Goal: Task Accomplishment & Management: Manage account settings

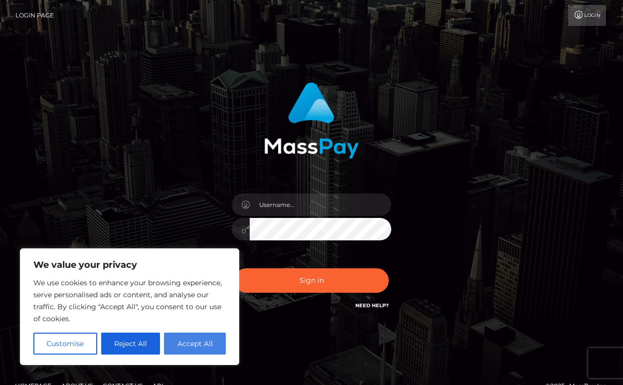
click at [181, 345] on button "Accept All" at bounding box center [195, 343] width 62 height 22
checkbox input "true"
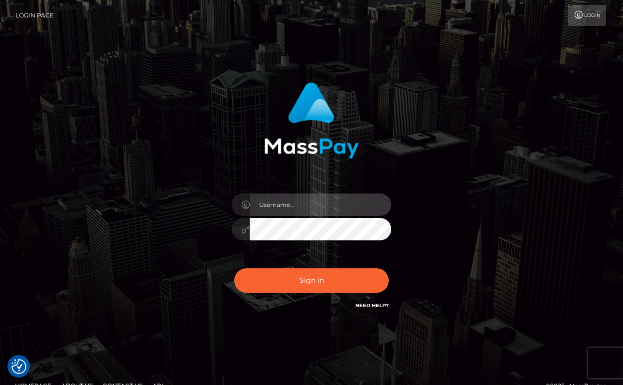
click at [302, 204] on input "text" at bounding box center [321, 204] width 142 height 22
type input "martina18yes@hotmail.com"
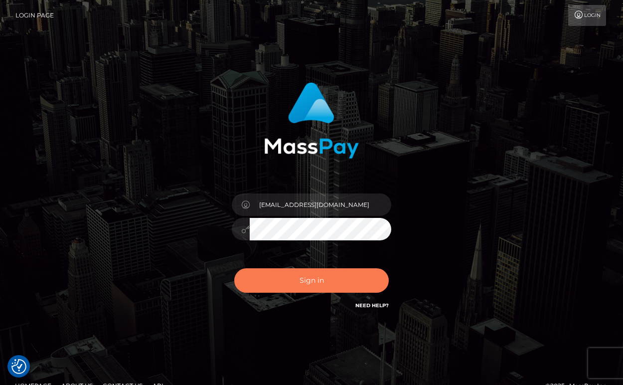
click at [311, 281] on button "Sign in" at bounding box center [311, 280] width 154 height 24
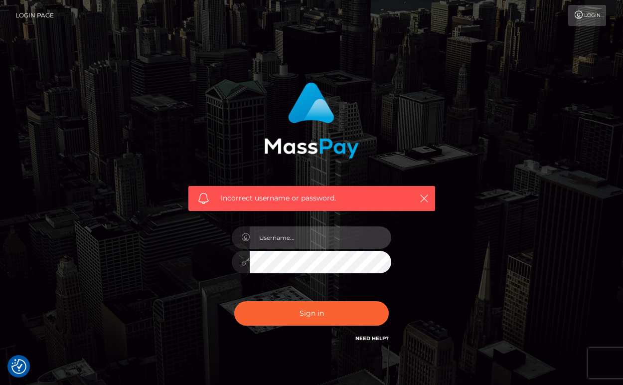
click at [272, 238] on input "text" at bounding box center [321, 237] width 142 height 22
click at [303, 240] on input "text" at bounding box center [321, 237] width 142 height 22
type input "m"
type input "petiteass@mail.ru"
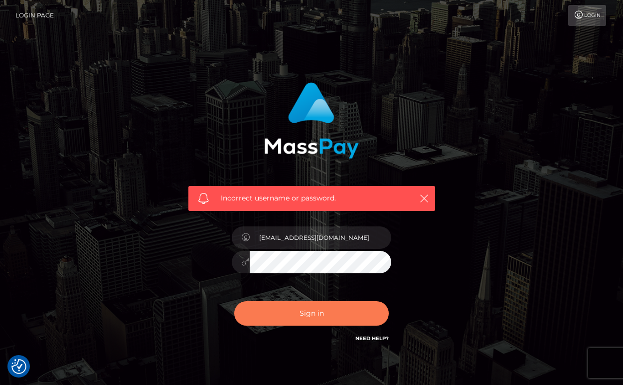
click at [279, 310] on button "Sign in" at bounding box center [311, 313] width 154 height 24
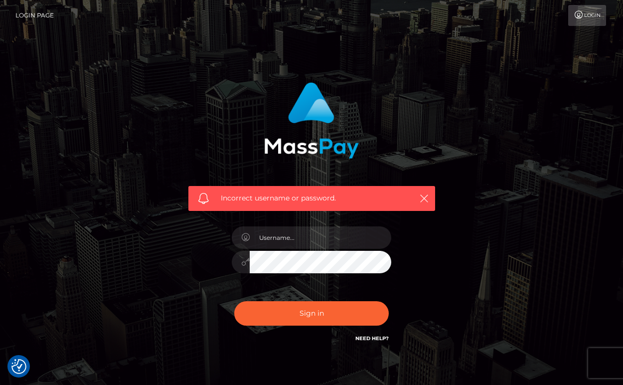
checkbox input "true"
click at [301, 236] on input "text" at bounding box center [321, 237] width 142 height 22
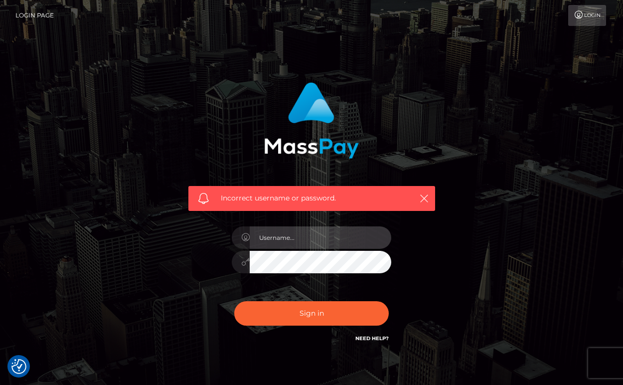
type input "martina18yes@hotmail.com"
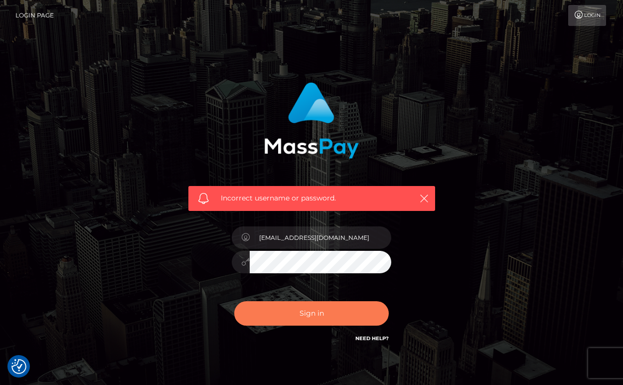
click at [295, 310] on button "Sign in" at bounding box center [311, 313] width 154 height 24
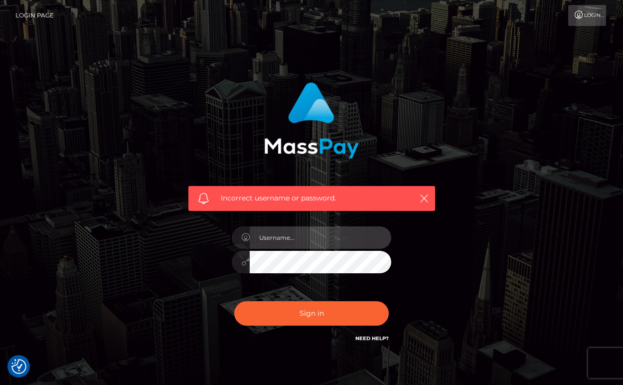
click at [299, 237] on input "text" at bounding box center [321, 237] width 142 height 22
click at [292, 240] on input "text" at bounding box center [321, 237] width 142 height 22
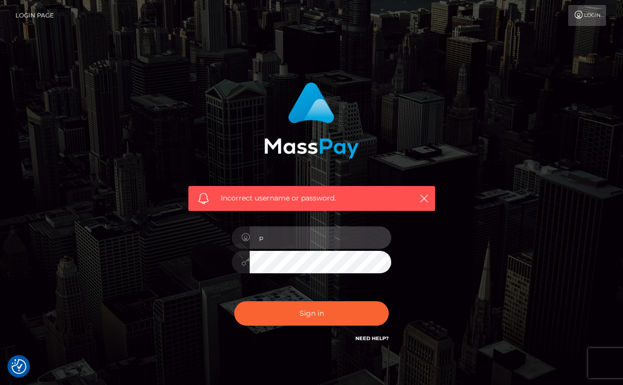
type input "petiteass@mail.ru"
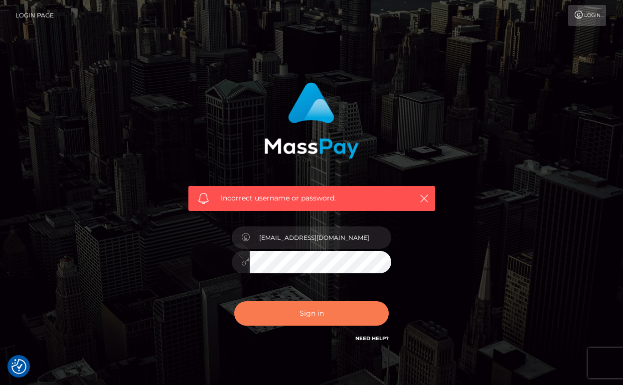
click at [281, 304] on button "Sign in" at bounding box center [311, 313] width 154 height 24
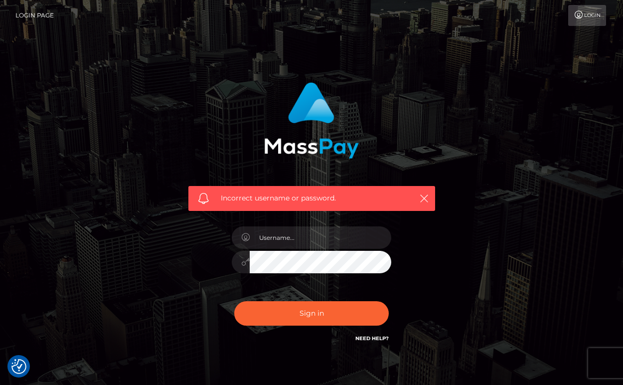
checkbox input "true"
click at [373, 337] on link "Need Help?" at bounding box center [371, 338] width 33 height 6
